Goal: Obtain resource: Download file/media

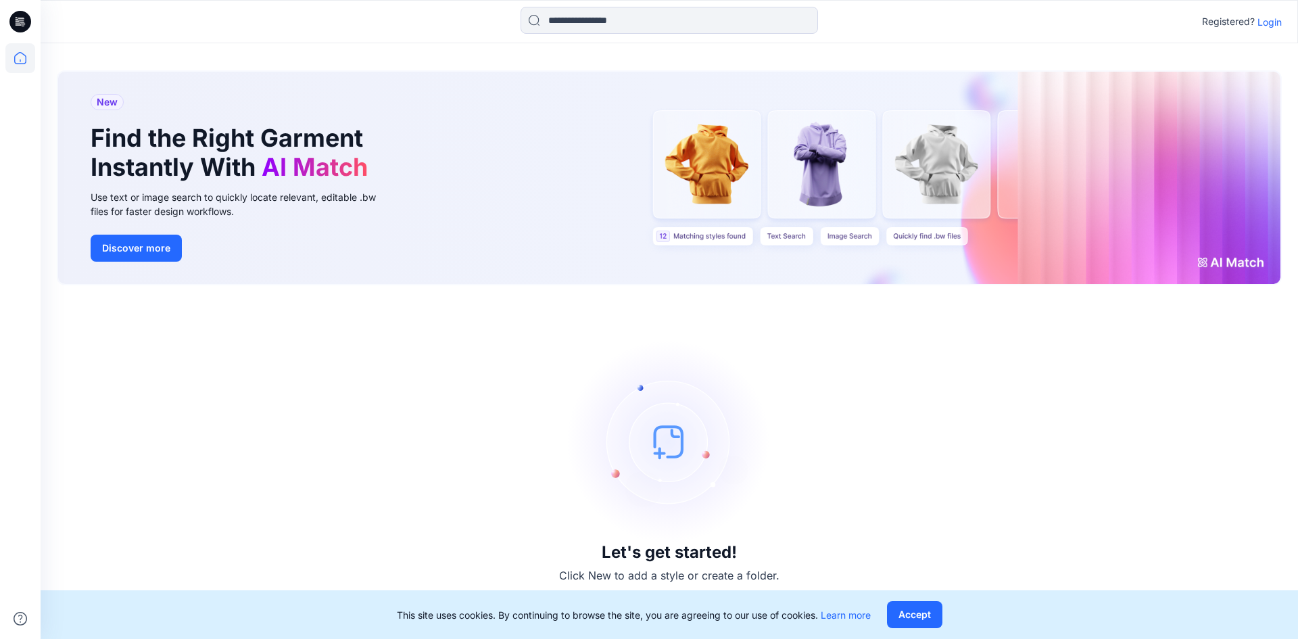
click at [1267, 31] on div "Registered? Login" at bounding box center [669, 22] width 1257 height 30
click at [1265, 28] on p "Login" at bounding box center [1269, 22] width 24 height 14
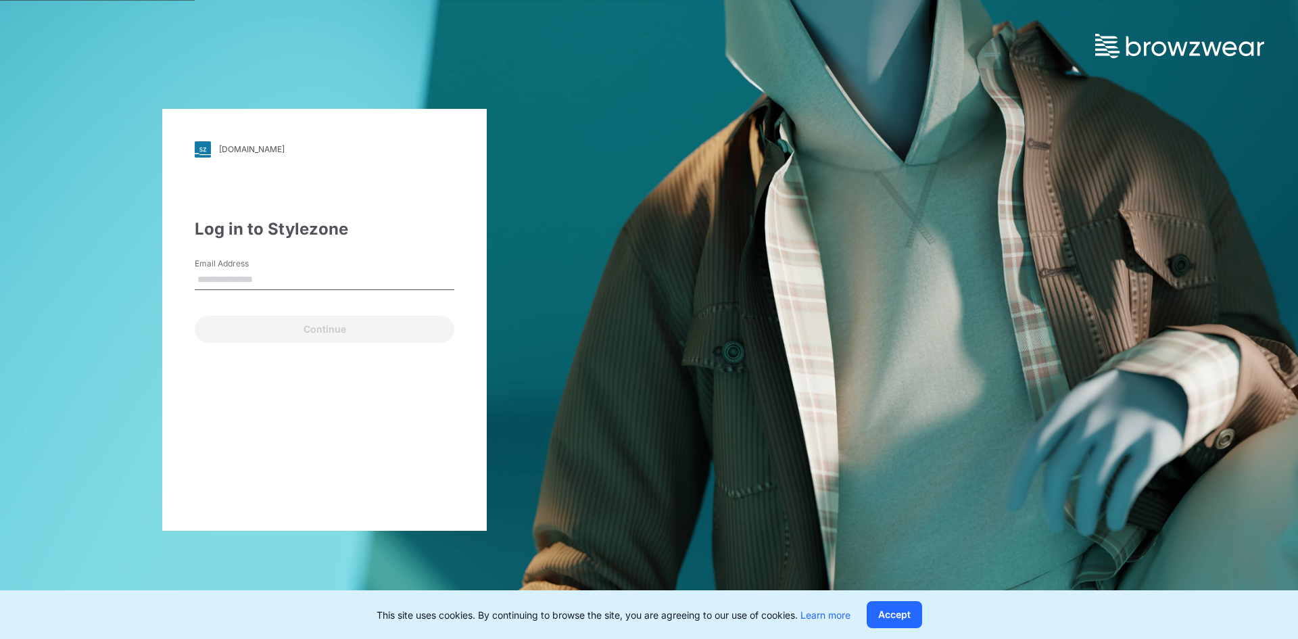
type input "**********"
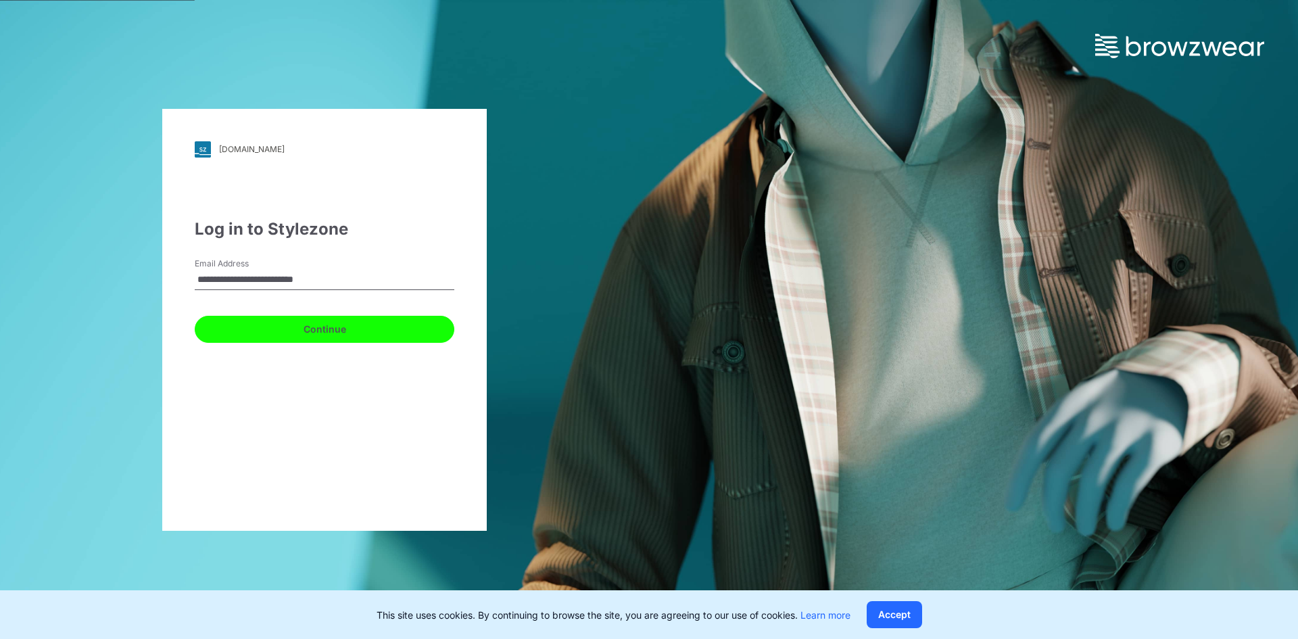
click at [410, 318] on button "Continue" at bounding box center [325, 329] width 260 height 27
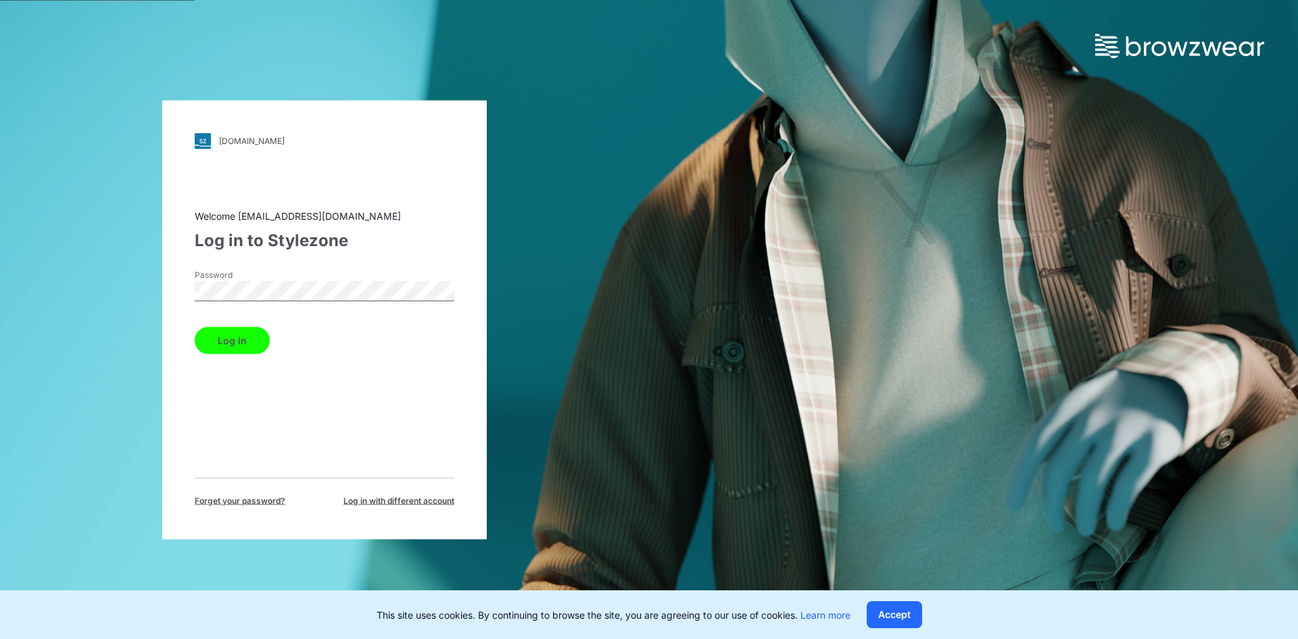
click at [249, 348] on button "Log in" at bounding box center [232, 339] width 75 height 27
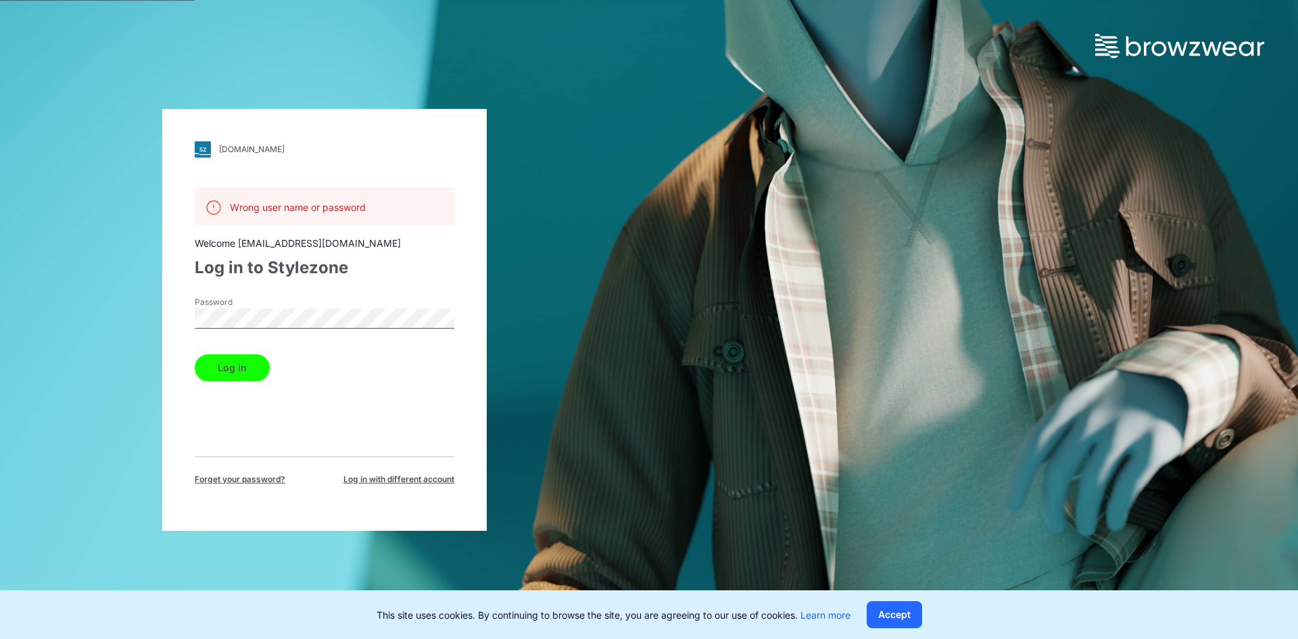
click at [218, 363] on button "Log in" at bounding box center [232, 367] width 75 height 27
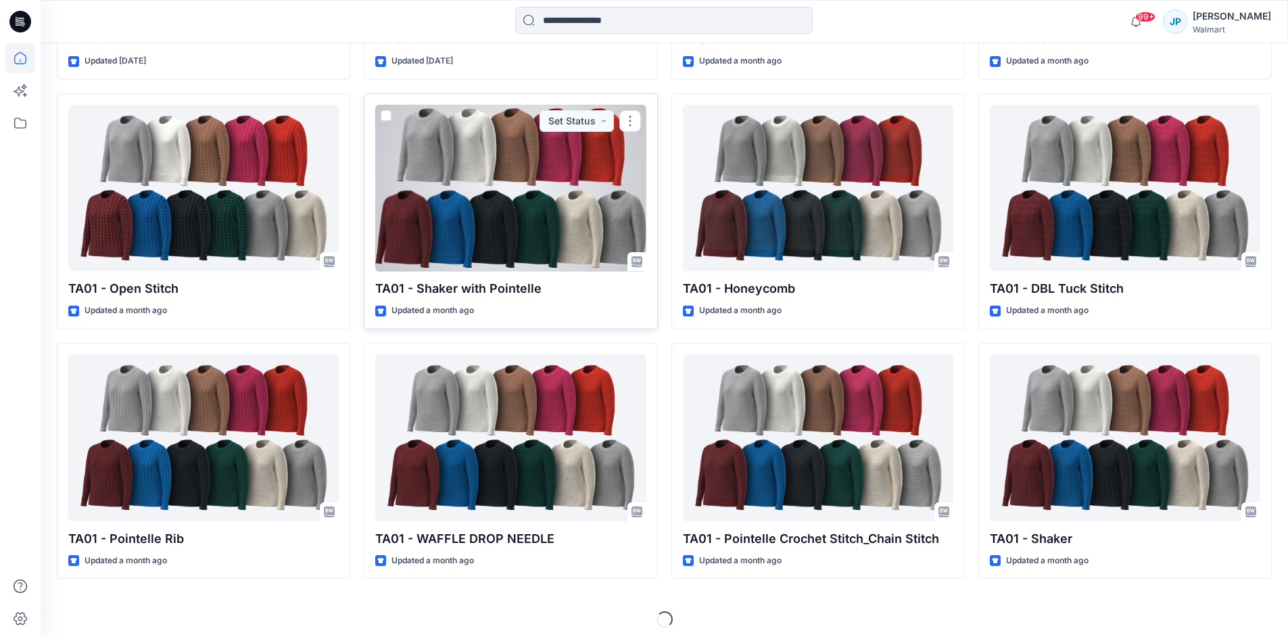
scroll to position [591, 0]
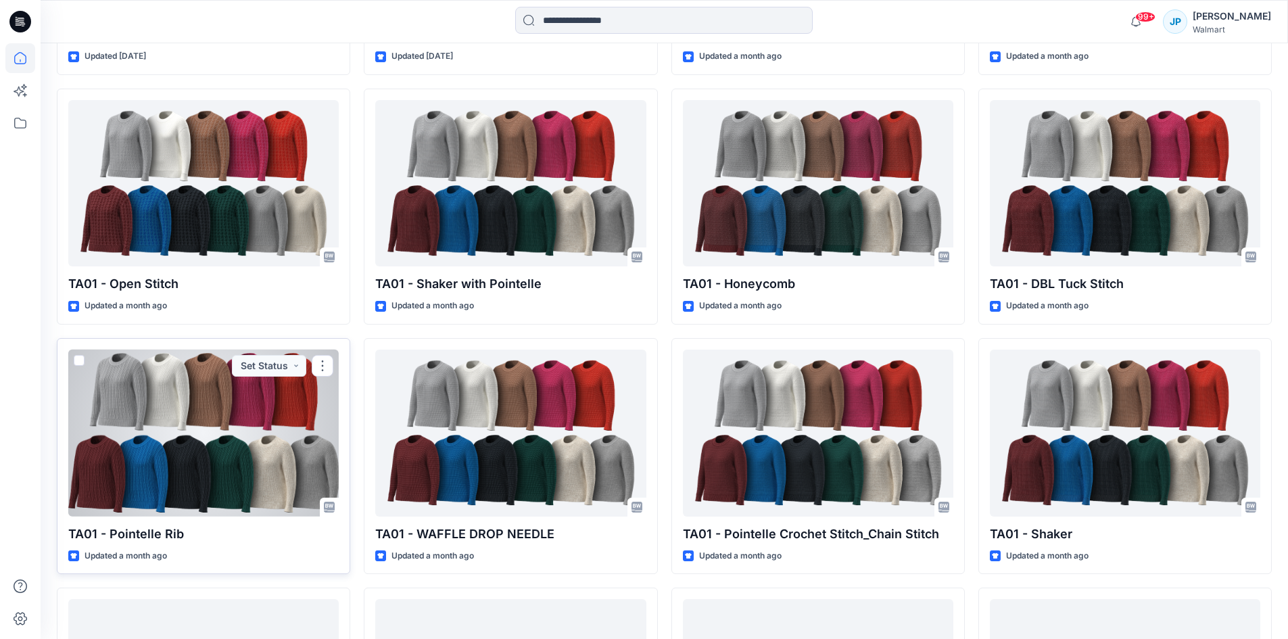
click at [241, 427] on div at bounding box center [203, 432] width 270 height 167
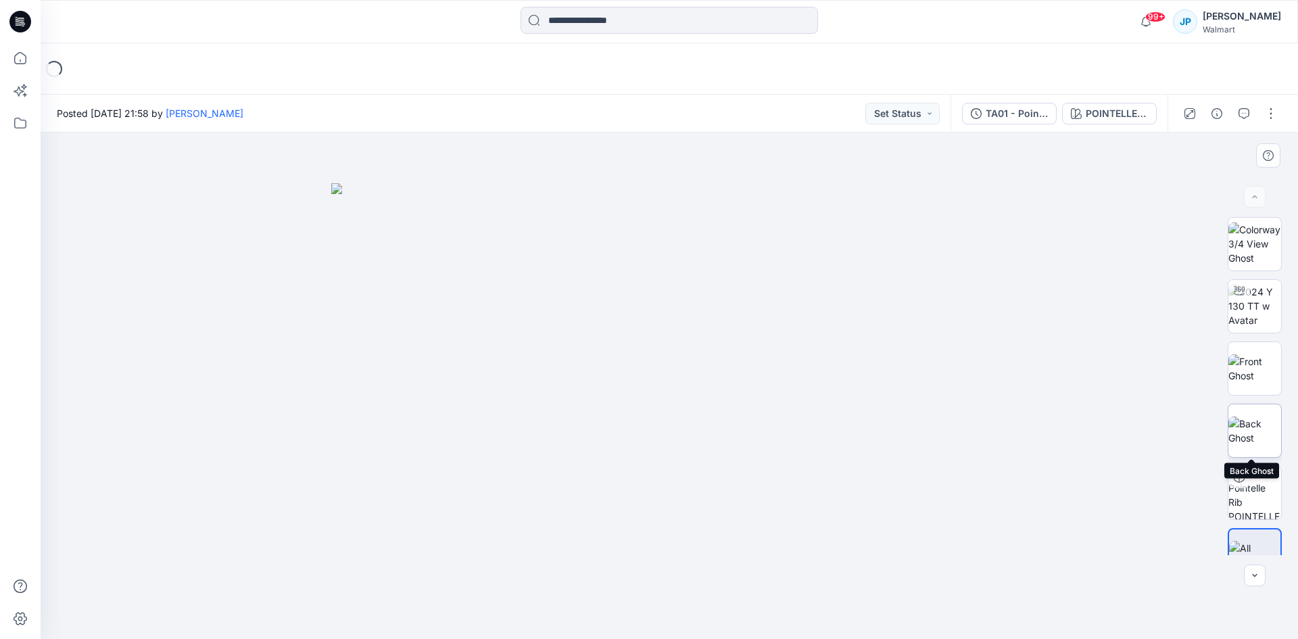
click at [1266, 425] on img at bounding box center [1254, 430] width 53 height 28
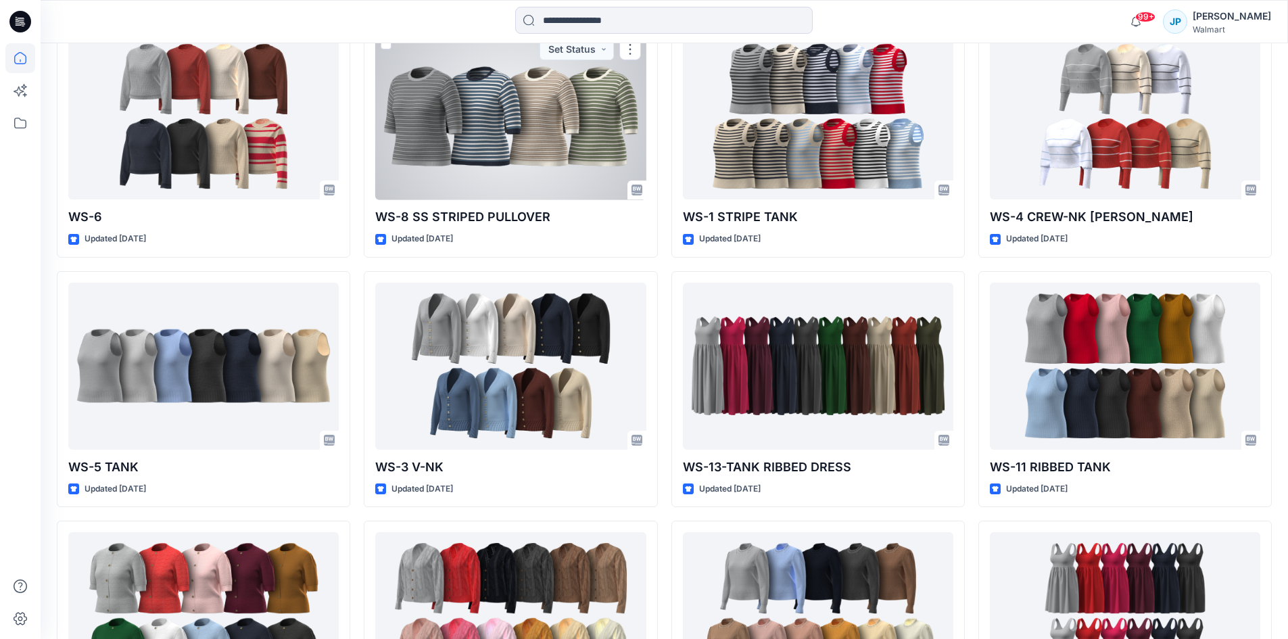
scroll to position [1948, 0]
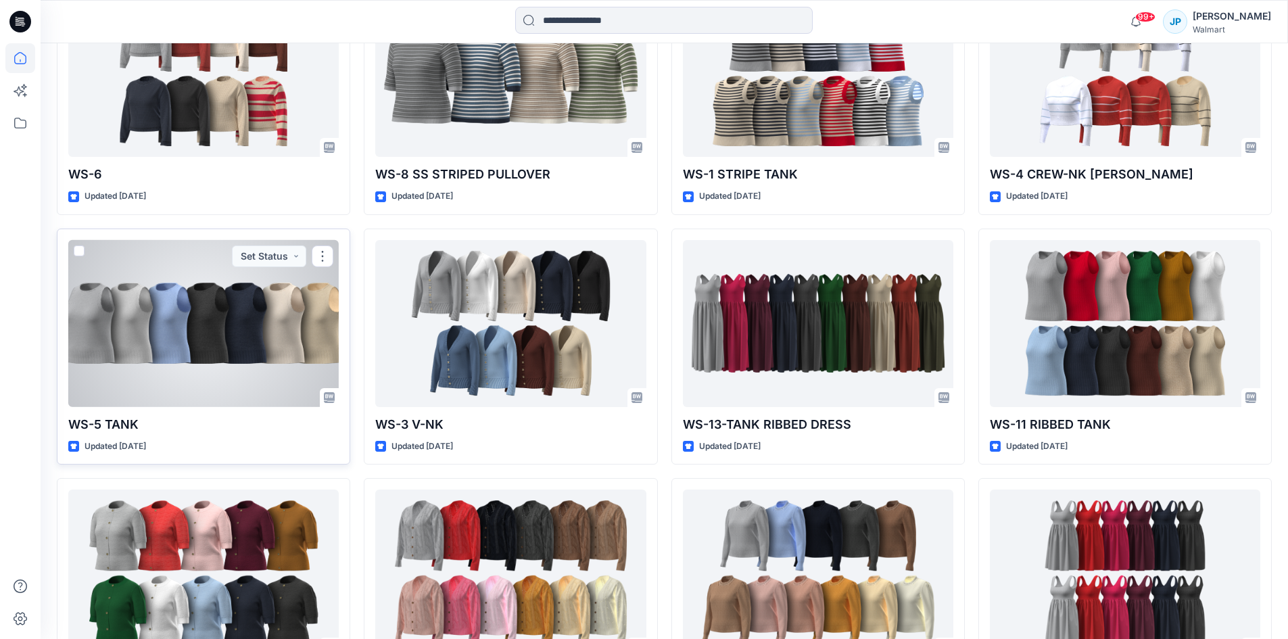
click at [280, 301] on div at bounding box center [203, 323] width 270 height 167
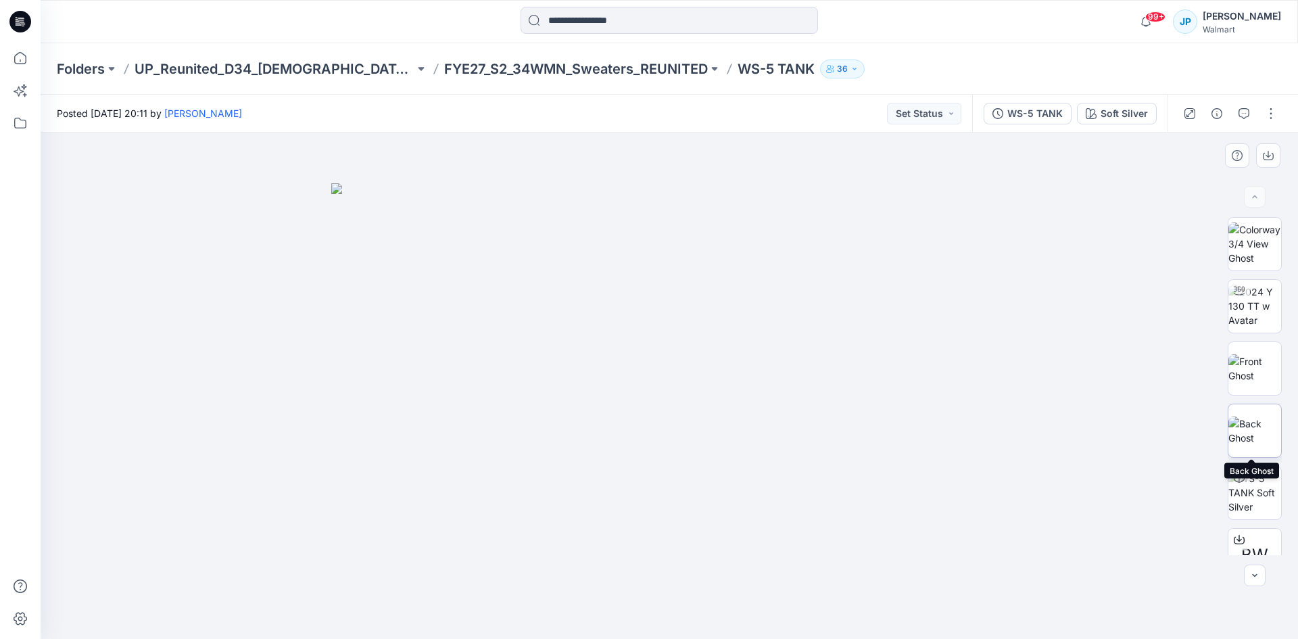
click at [1266, 435] on img at bounding box center [1254, 430] width 53 height 28
click at [1270, 370] on img at bounding box center [1254, 368] width 53 height 28
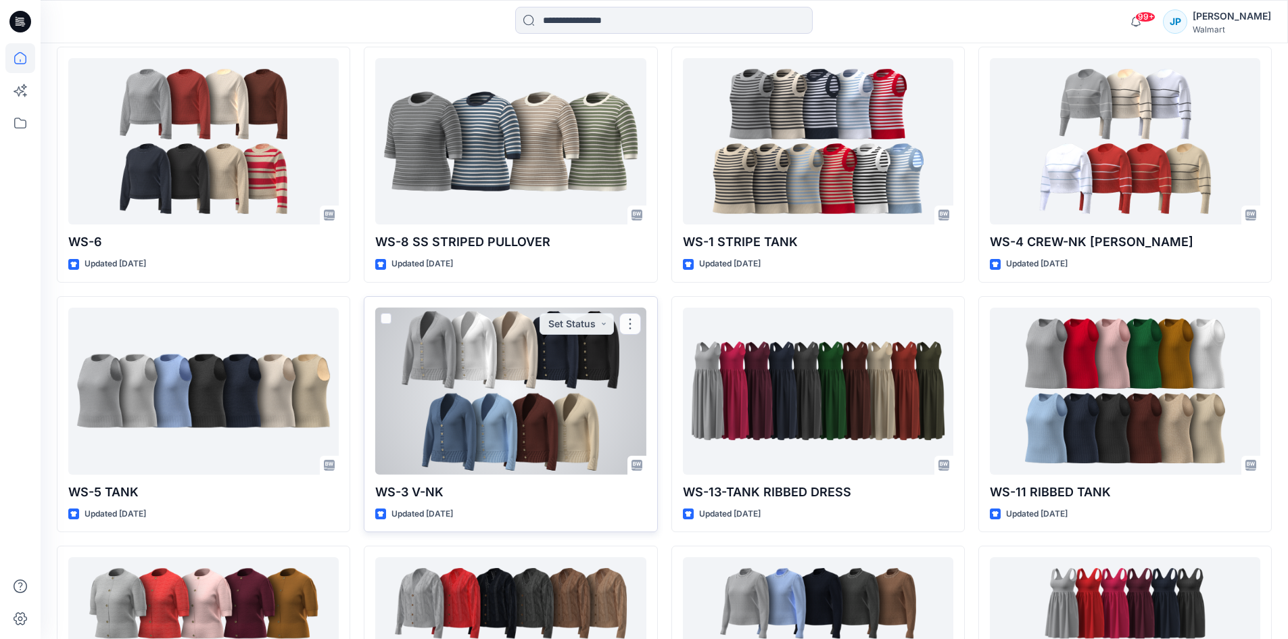
scroll to position [2088, 0]
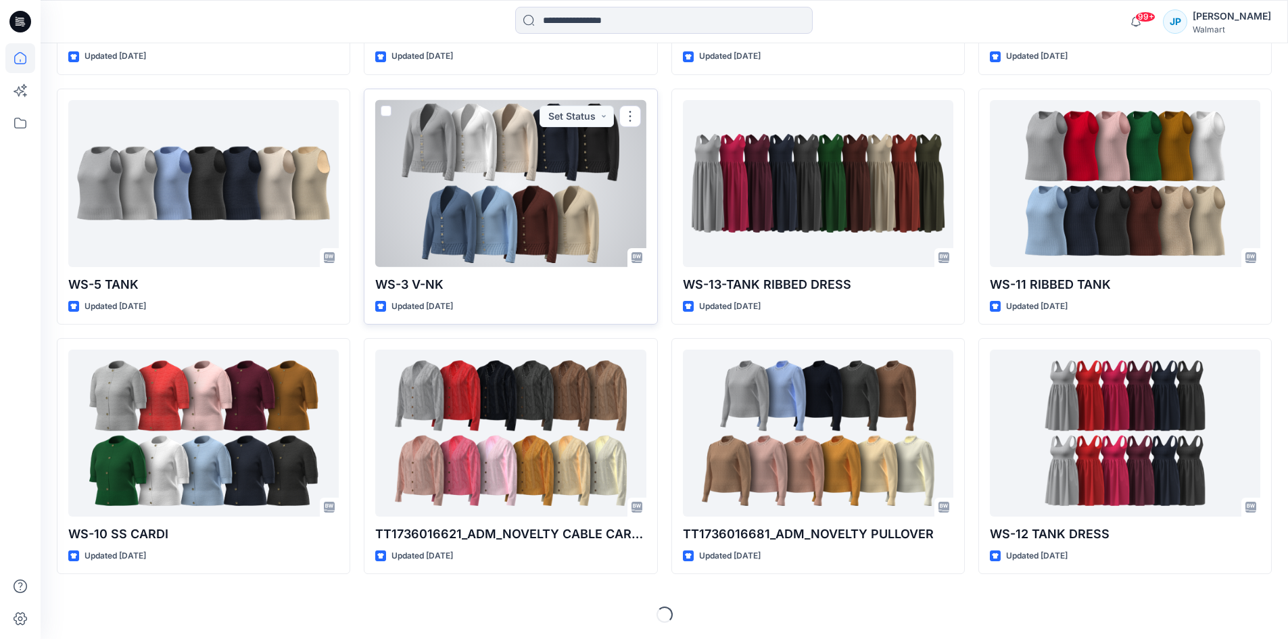
click at [607, 203] on div at bounding box center [510, 183] width 270 height 167
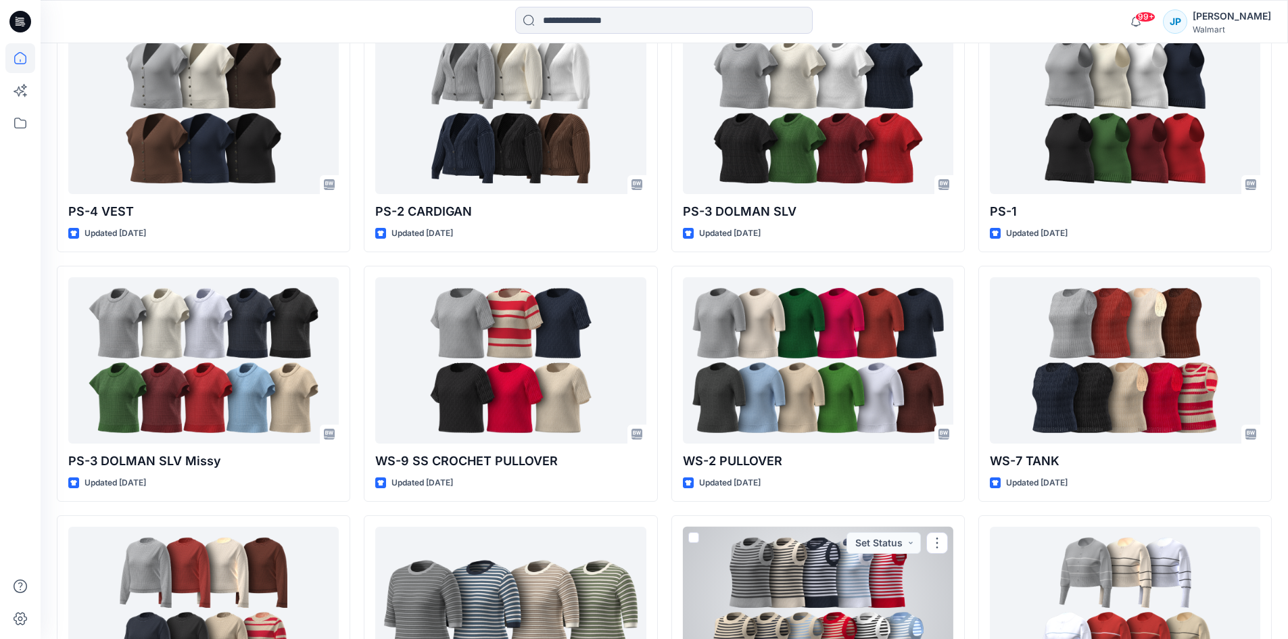
scroll to position [1345, 0]
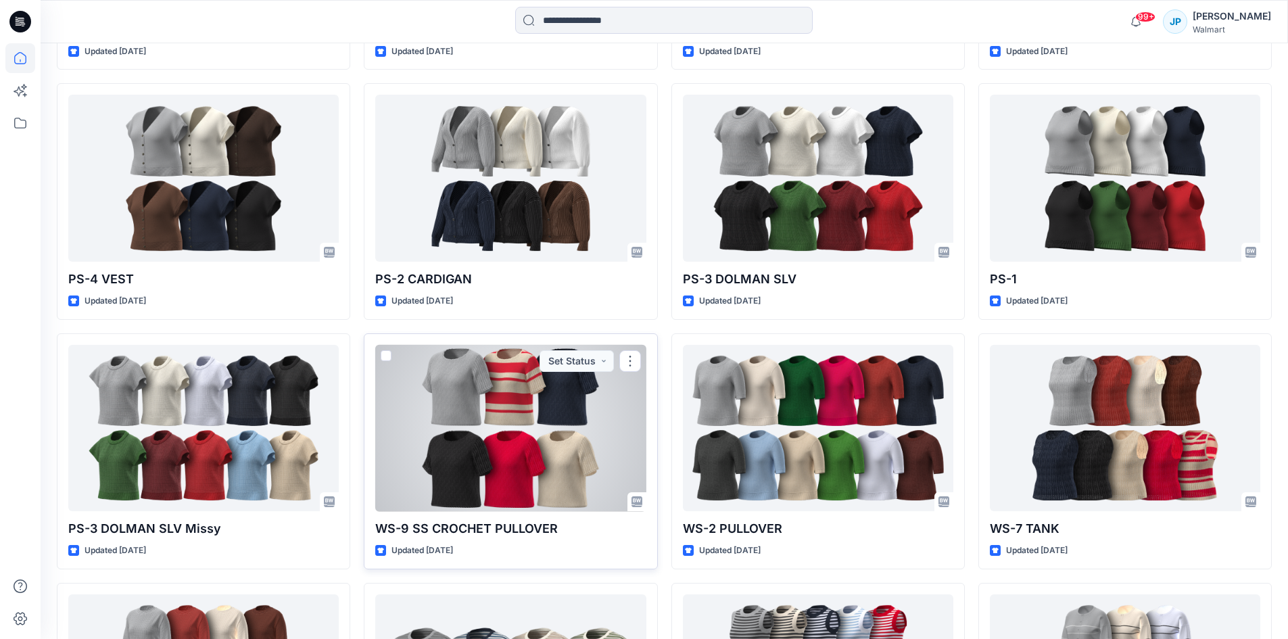
click at [601, 424] on div at bounding box center [510, 428] width 270 height 167
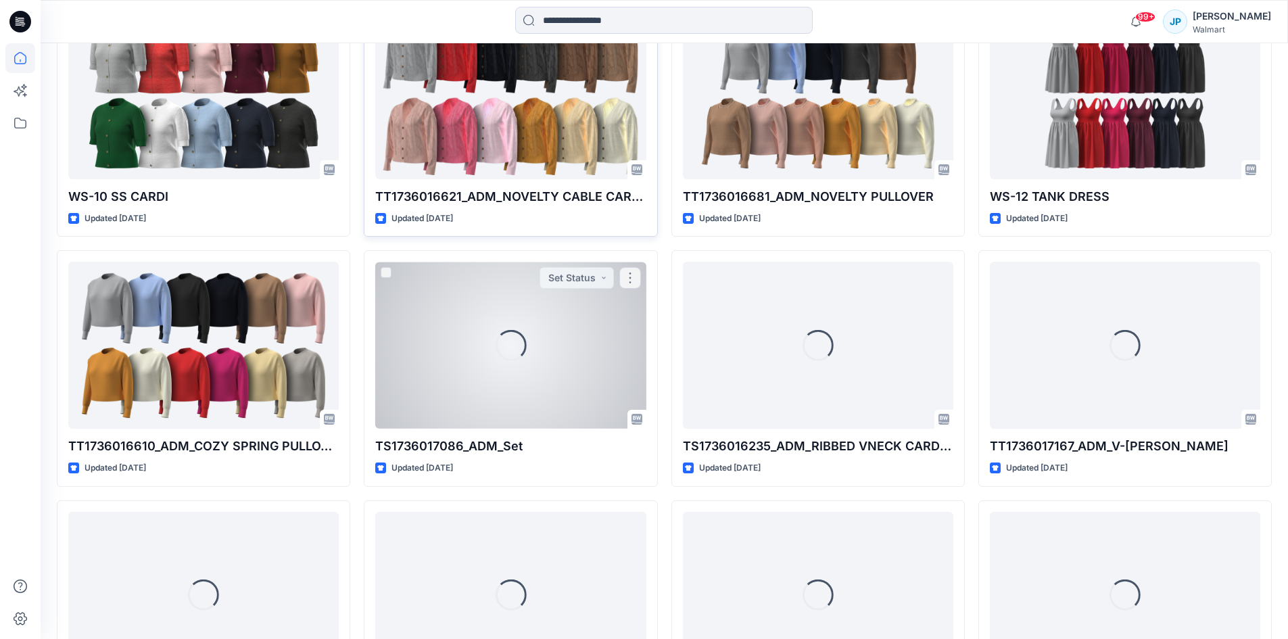
scroll to position [2426, 0]
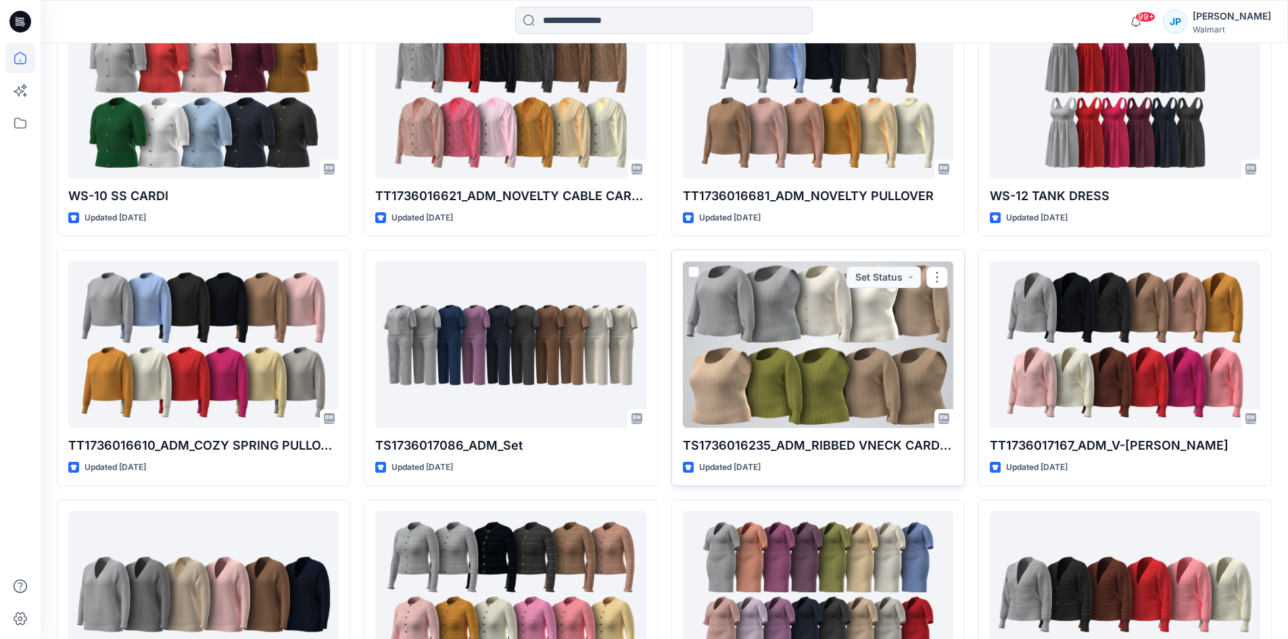
click at [909, 374] on div at bounding box center [818, 344] width 270 height 167
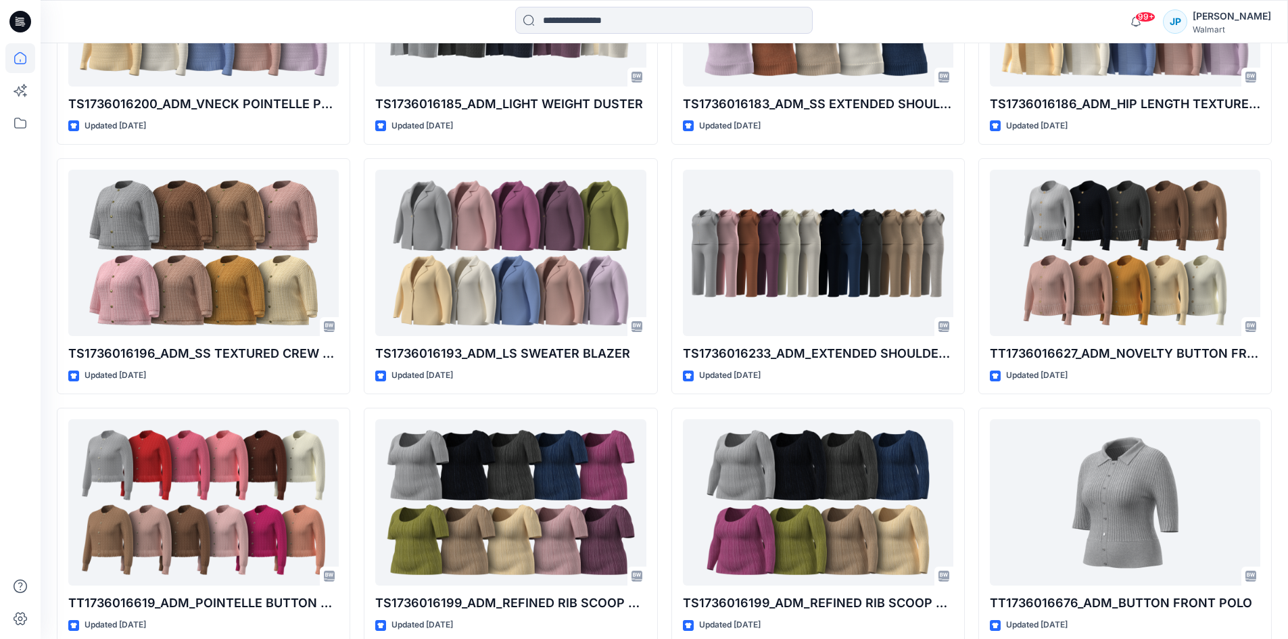
scroll to position [4334, 0]
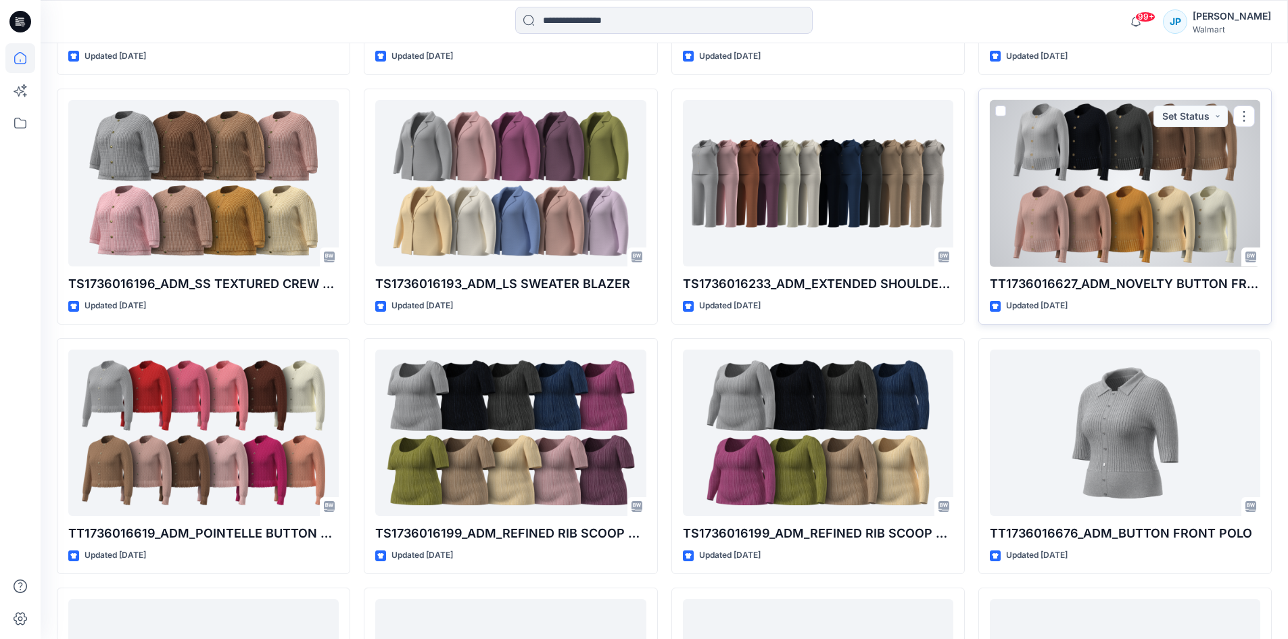
click at [1058, 191] on div at bounding box center [1125, 183] width 270 height 167
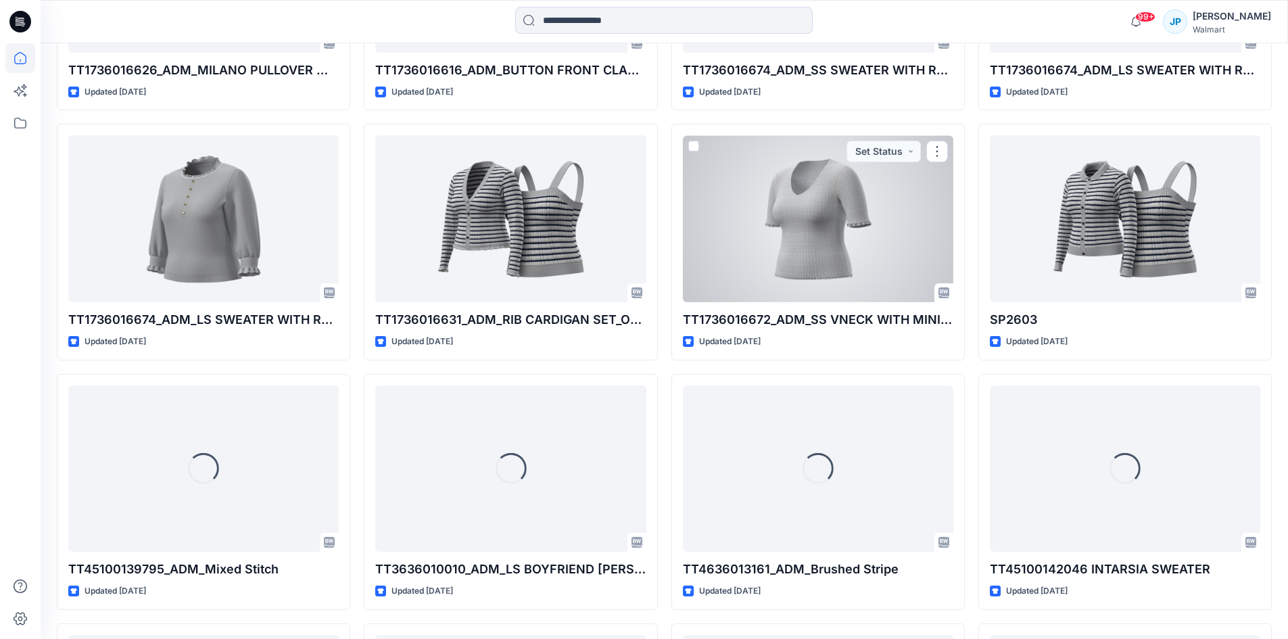
scroll to position [5353, 0]
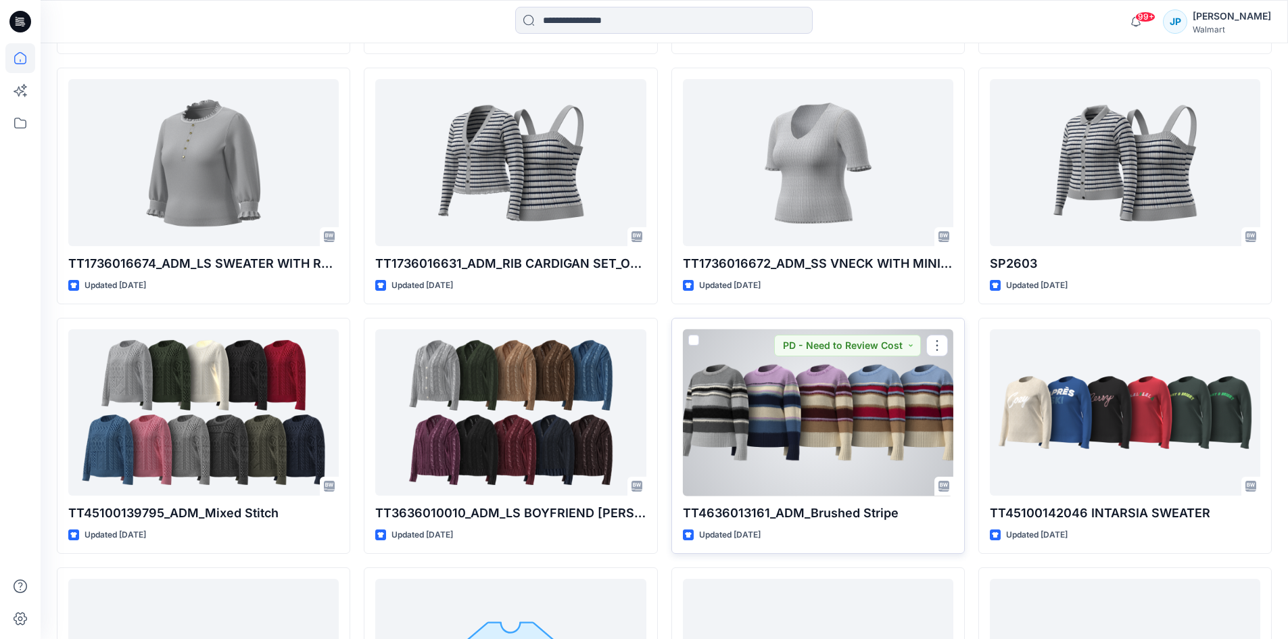
click at [700, 410] on div at bounding box center [818, 412] width 270 height 167
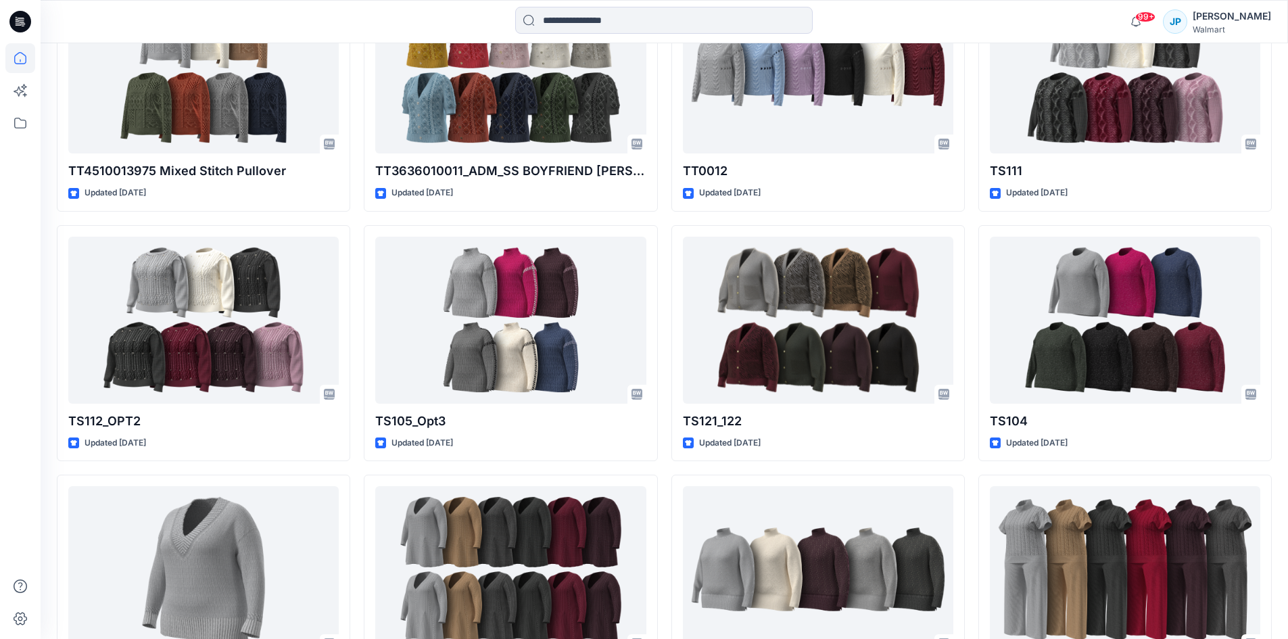
scroll to position [7257, 0]
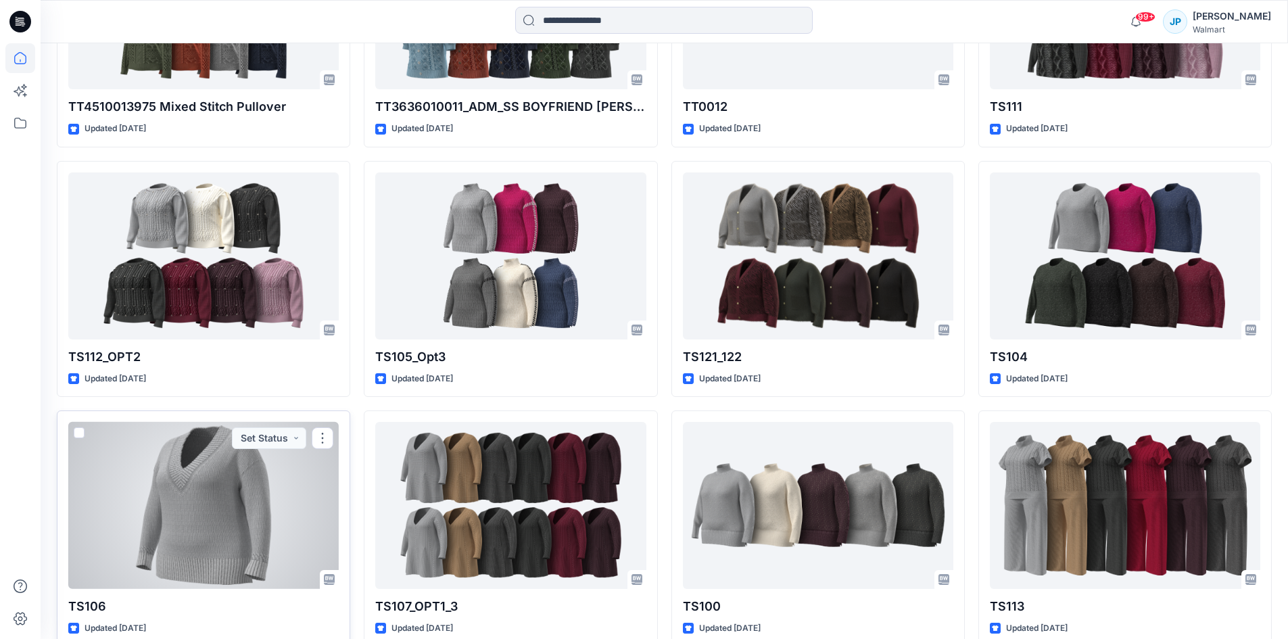
click at [160, 580] on div at bounding box center [203, 505] width 270 height 167
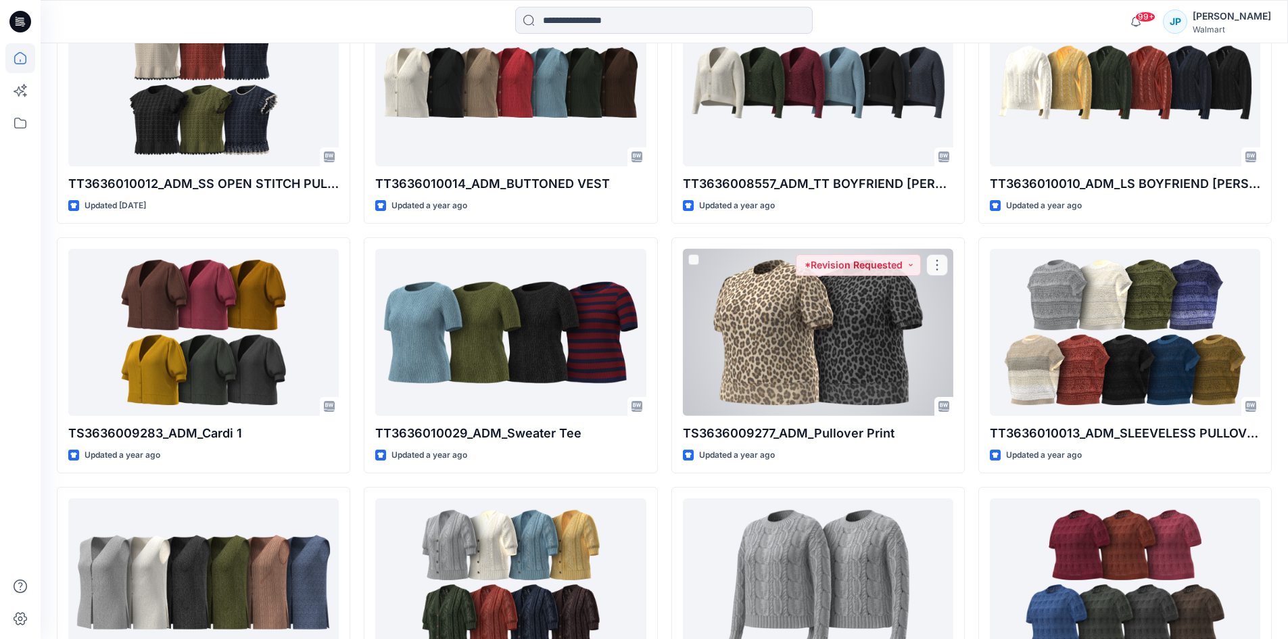
scroll to position [10324, 0]
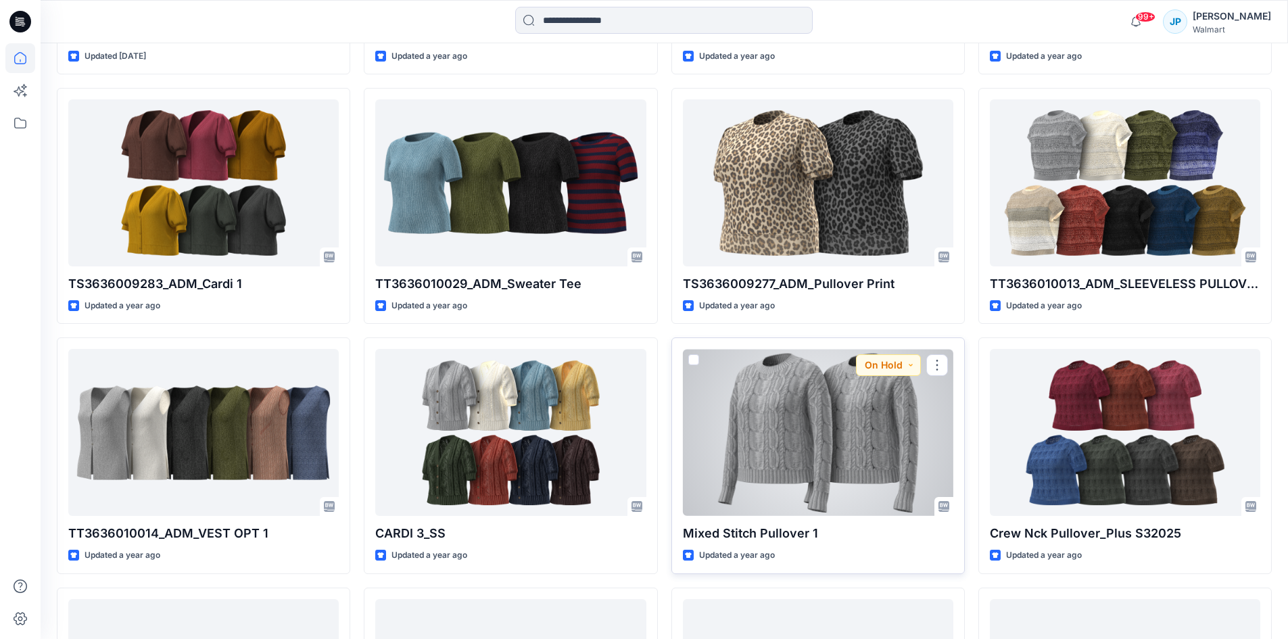
click at [738, 444] on div at bounding box center [818, 432] width 270 height 167
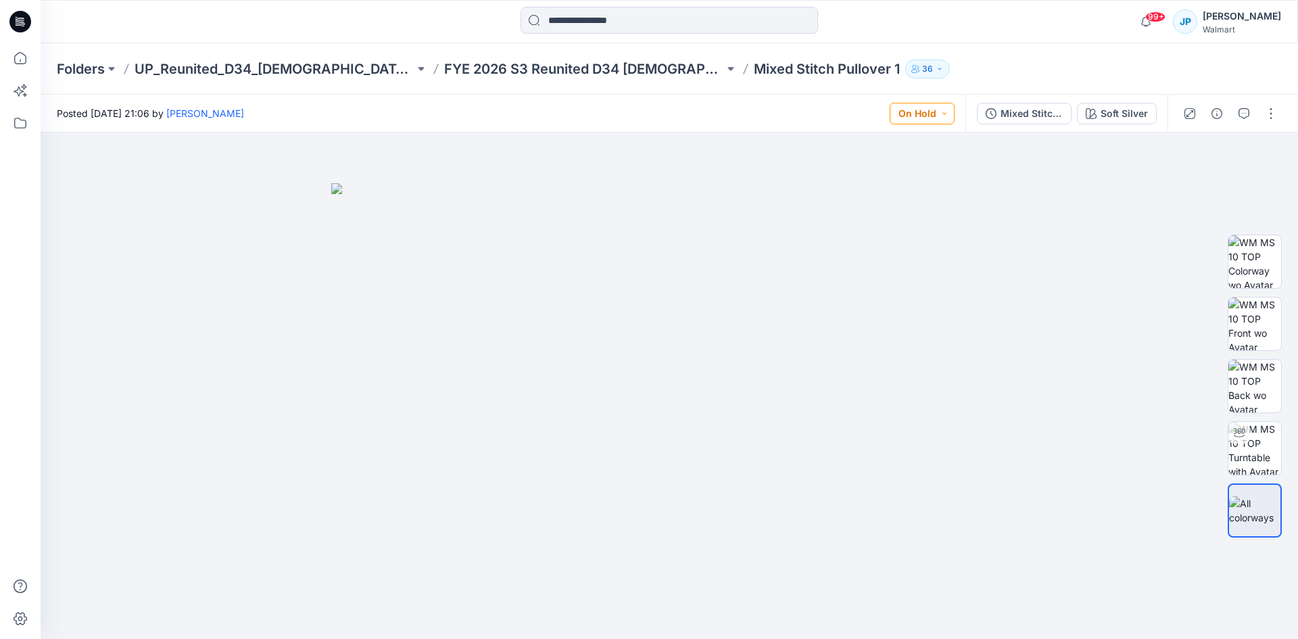
click at [954, 119] on button "On Hold" at bounding box center [922, 114] width 65 height 22
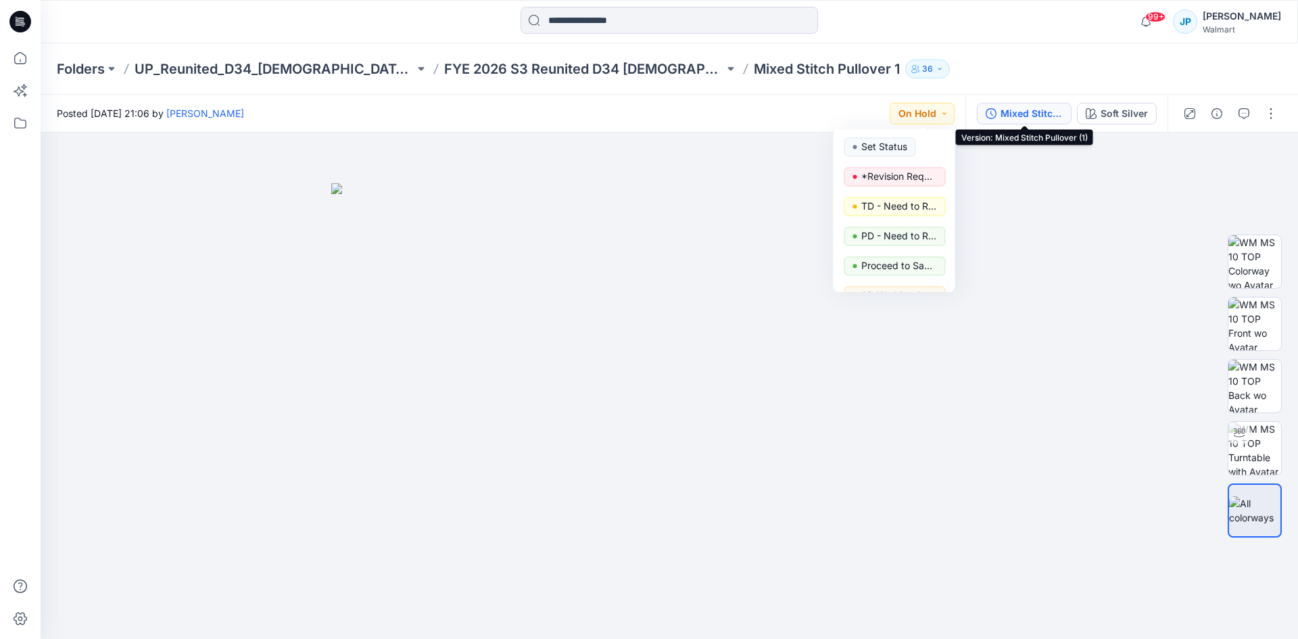
click at [1056, 114] on div "Mixed Stitch Pullover (1)" at bounding box center [1031, 113] width 62 height 15
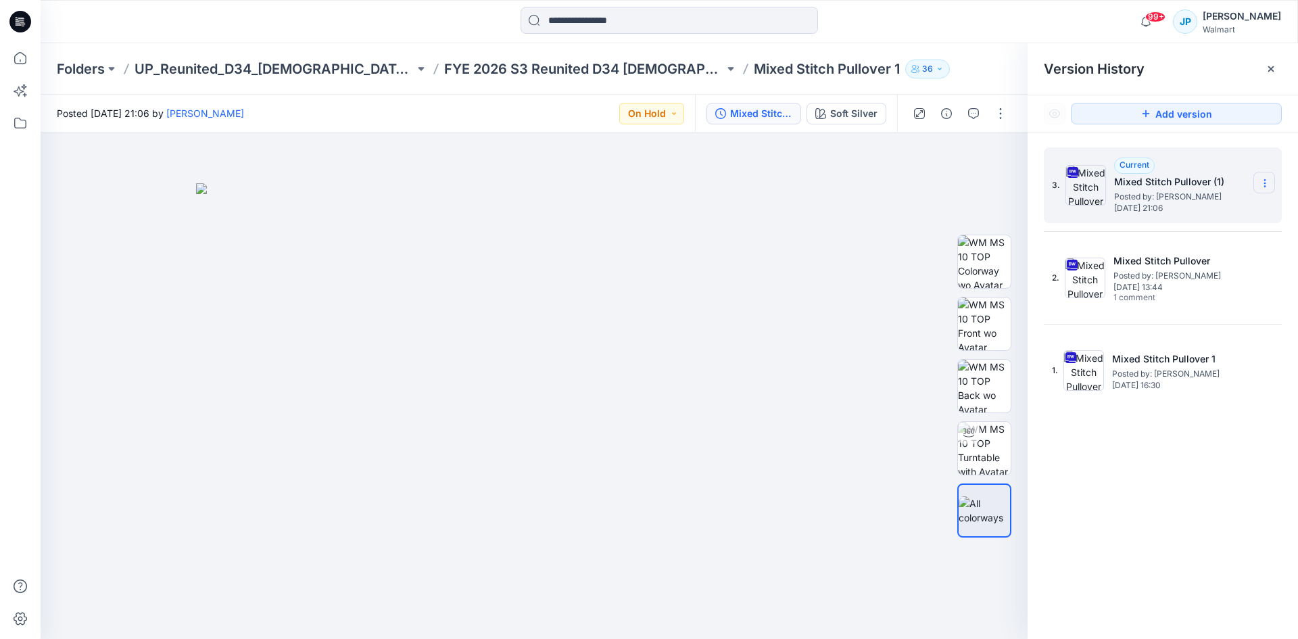
click at [1267, 183] on icon at bounding box center [1264, 183] width 11 height 11
click at [1232, 205] on span "Download Source BW File" at bounding box center [1197, 209] width 114 height 16
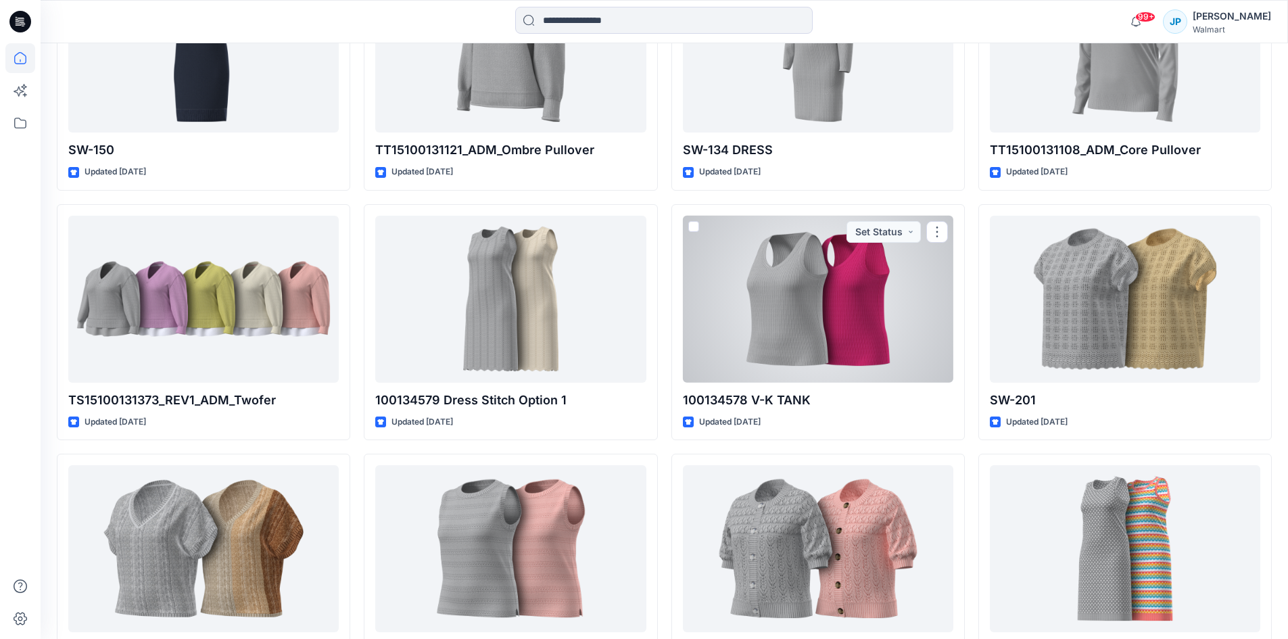
scroll to position [19293, 0]
